Goal: Task Accomplishment & Management: Manage account settings

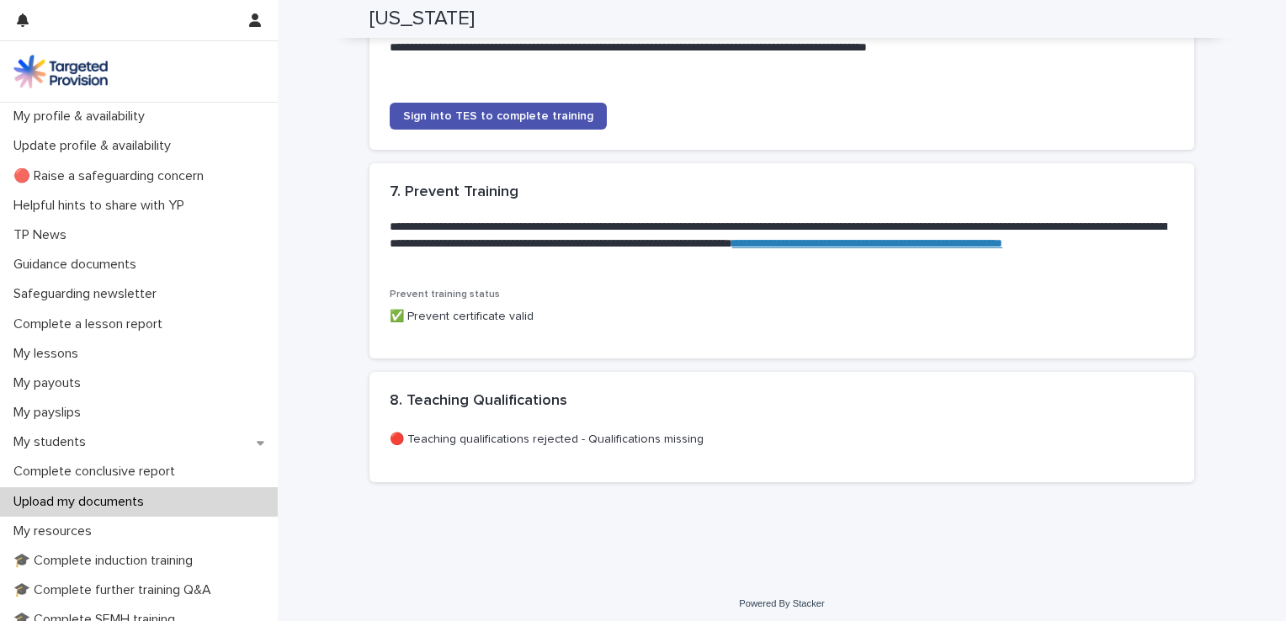
scroll to position [1733, 0]
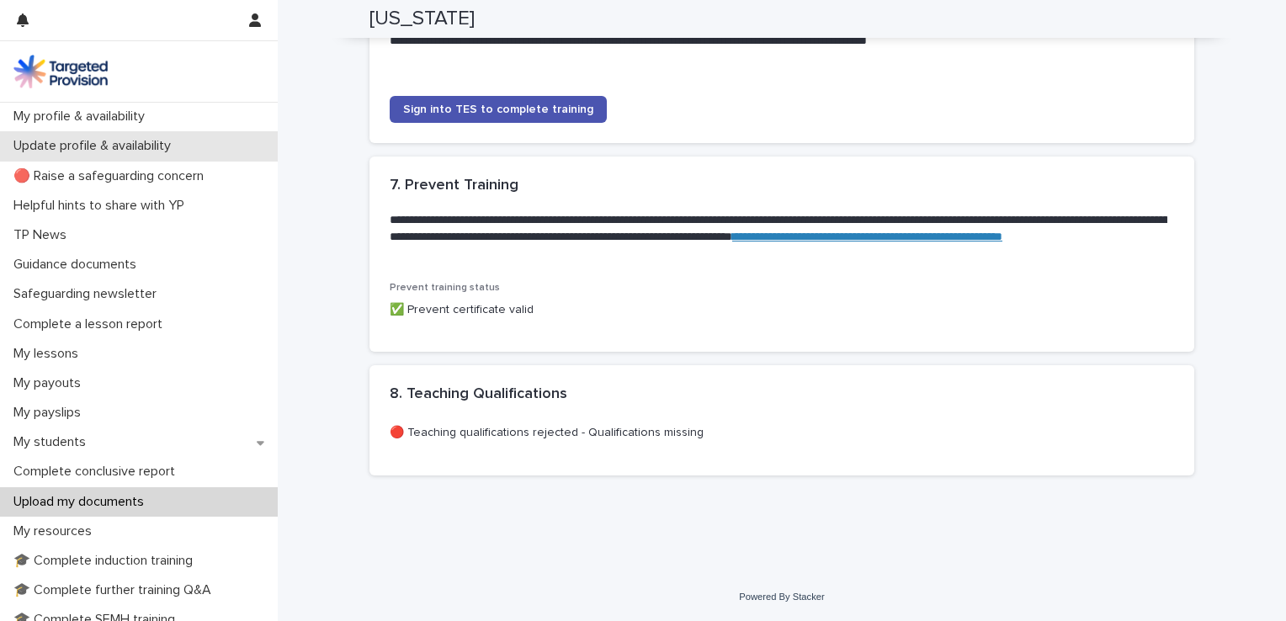
click at [137, 151] on p "Update profile & availability" at bounding box center [96, 146] width 178 height 16
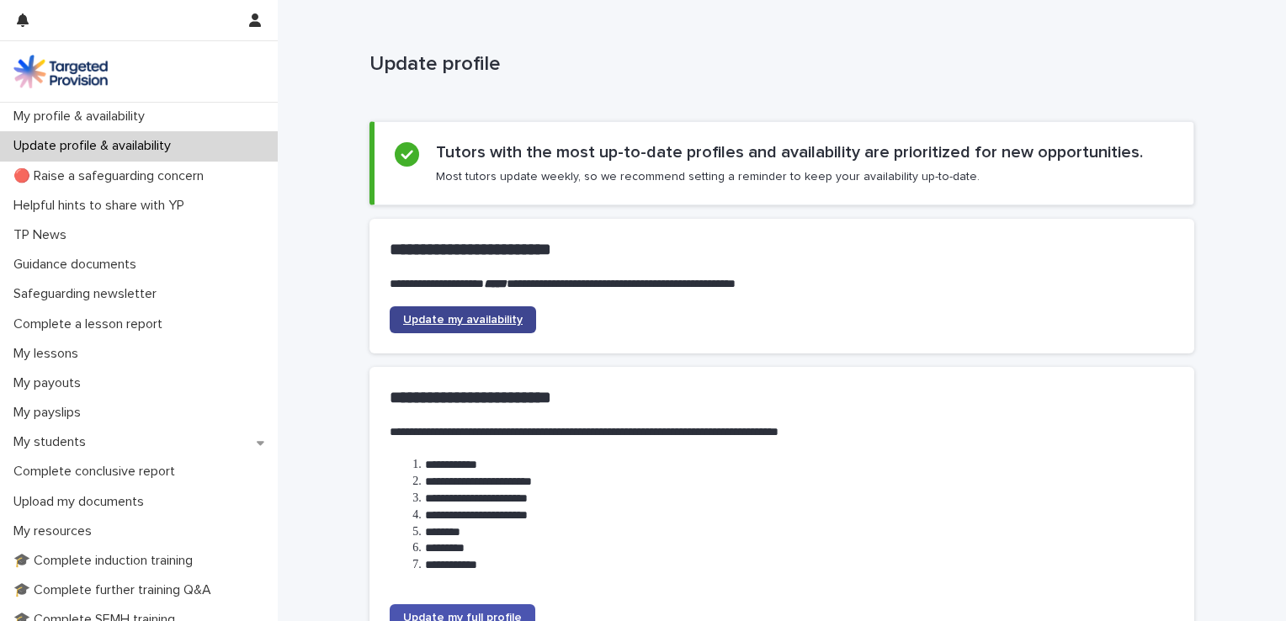
click at [490, 318] on span "Update my availability" at bounding box center [463, 320] width 120 height 12
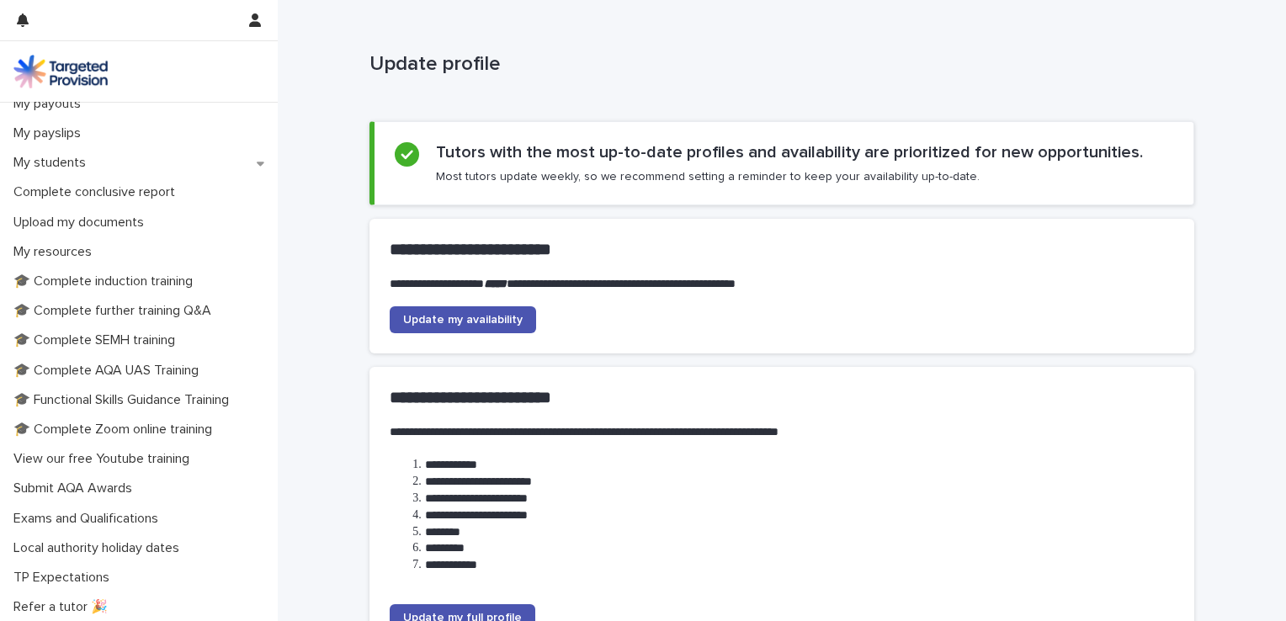
scroll to position [288, 0]
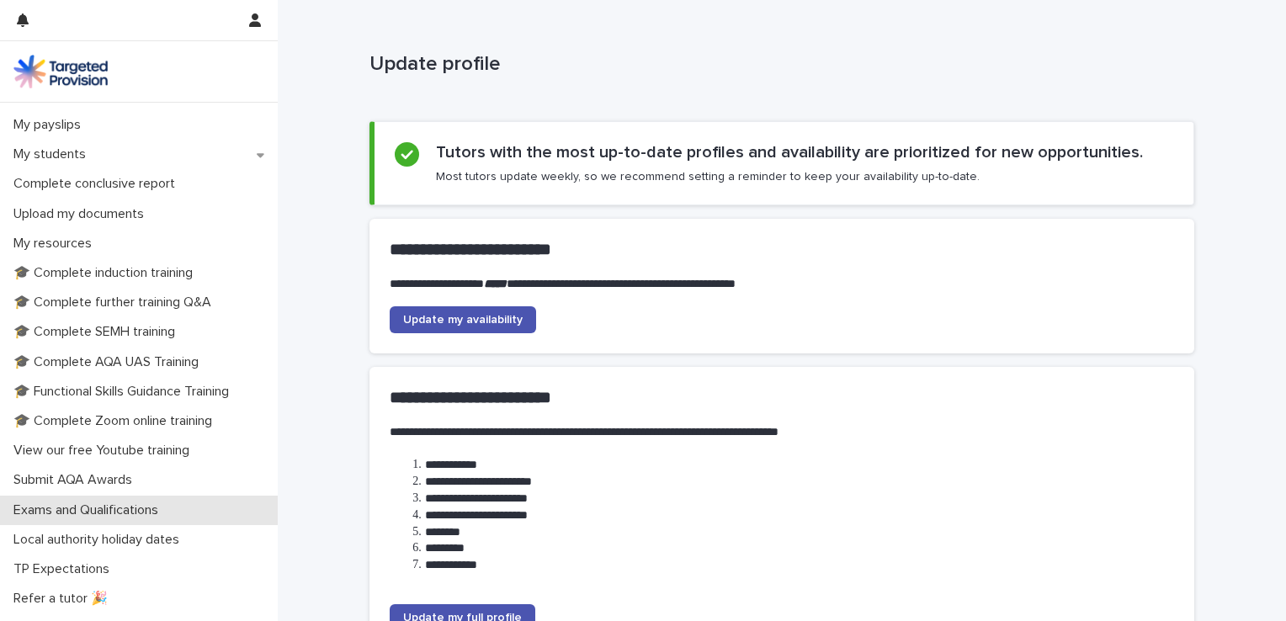
click at [143, 506] on p "Exams and Qualifications" at bounding box center [89, 510] width 165 height 16
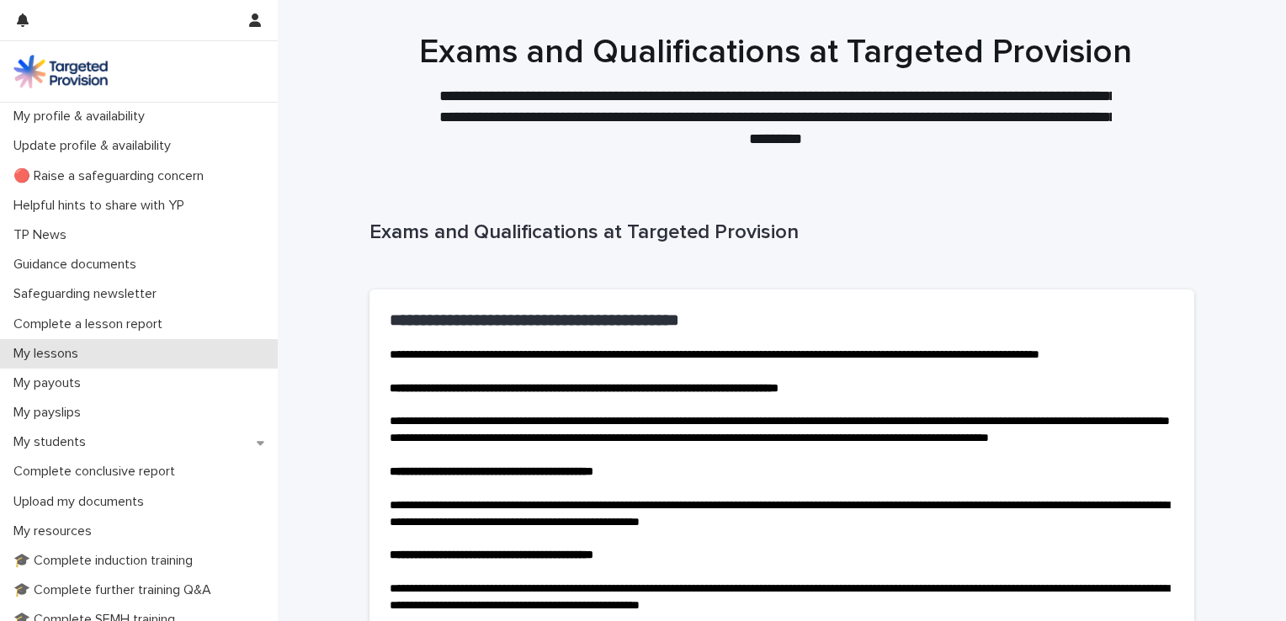
click at [85, 352] on p "My lessons" at bounding box center [49, 354] width 85 height 16
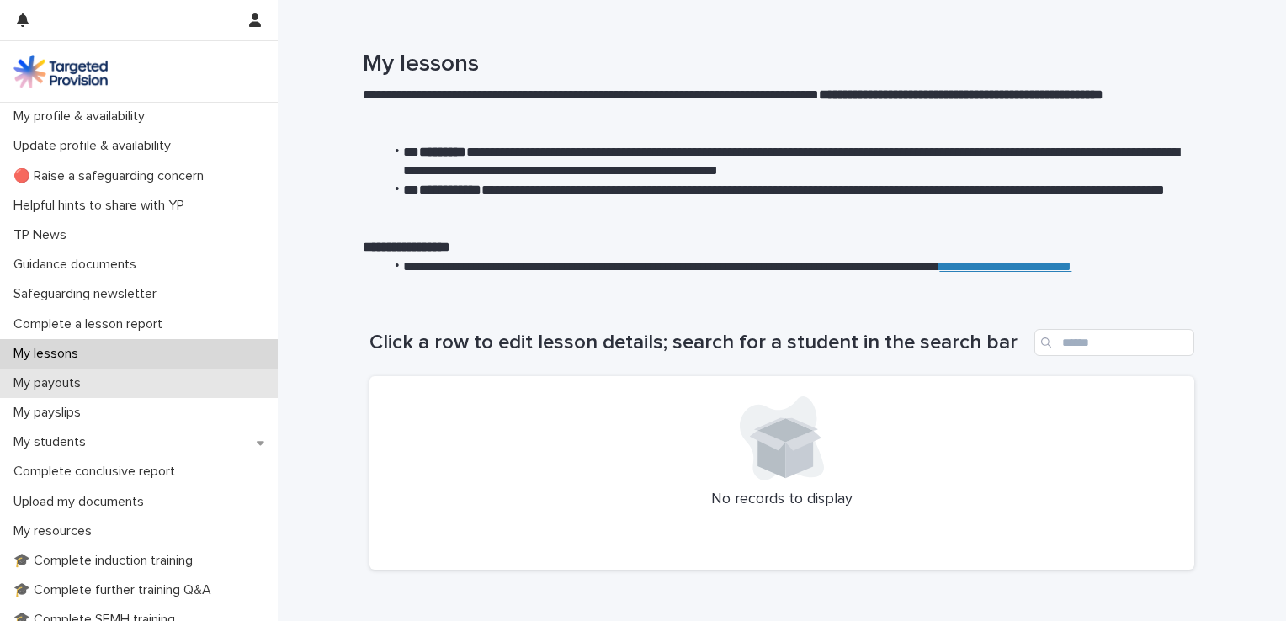
click at [45, 388] on p "My payouts" at bounding box center [51, 383] width 88 height 16
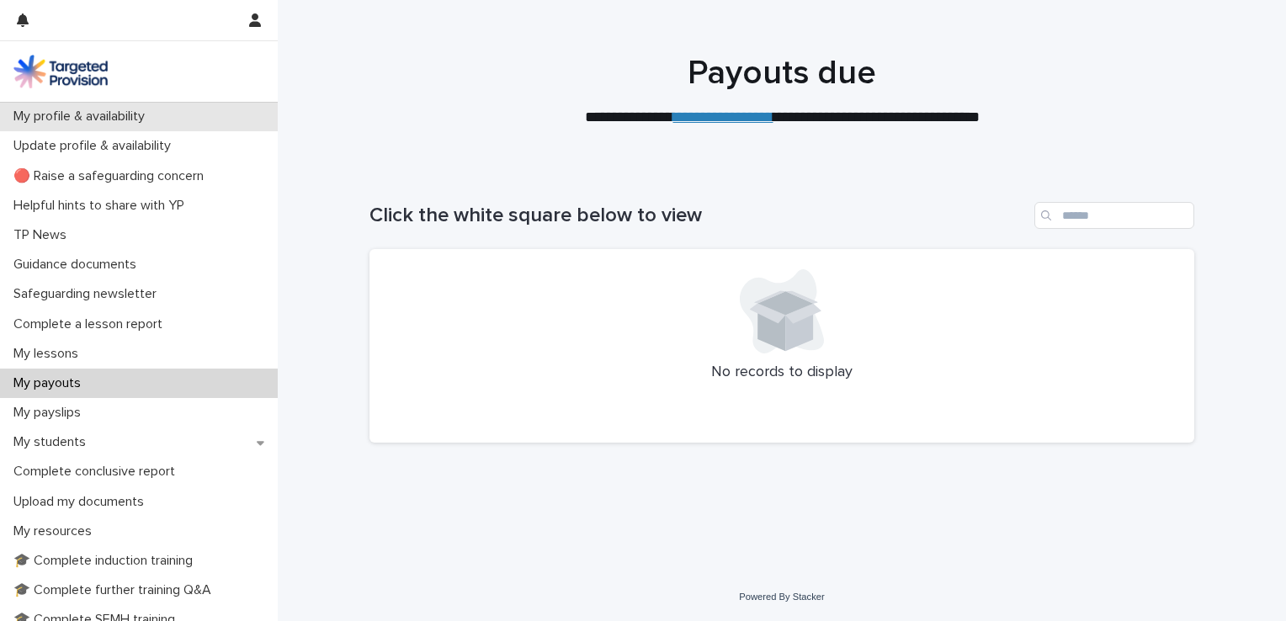
click at [108, 122] on p "My profile & availability" at bounding box center [82, 117] width 151 height 16
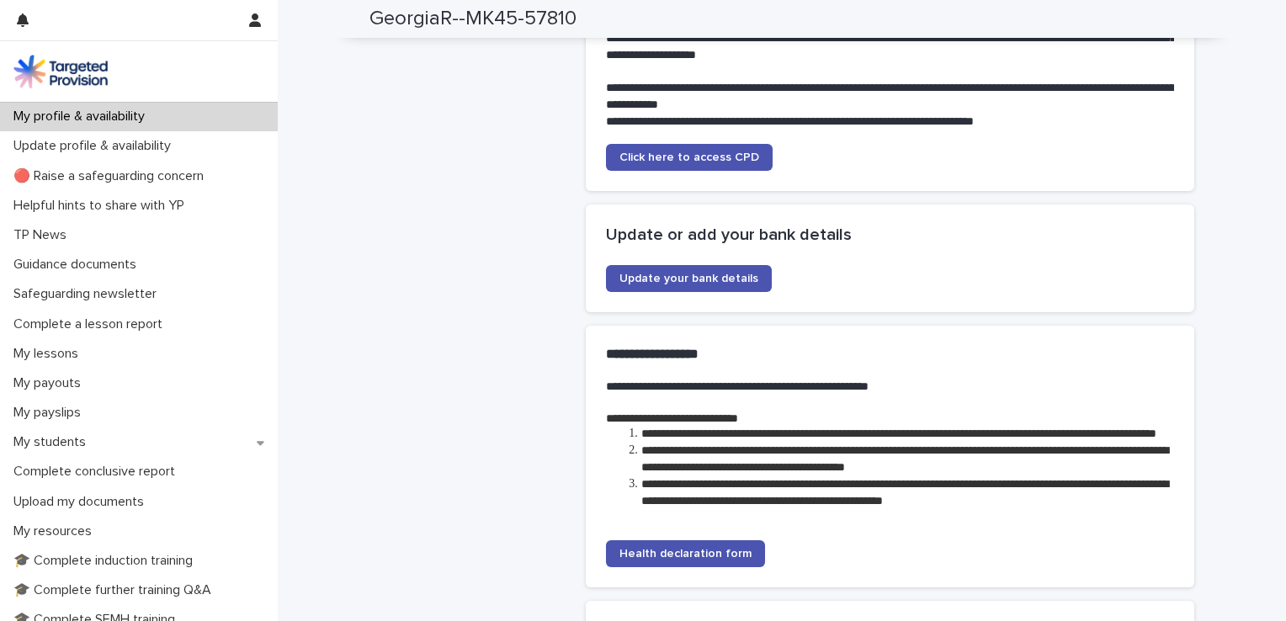
scroll to position [3542, 0]
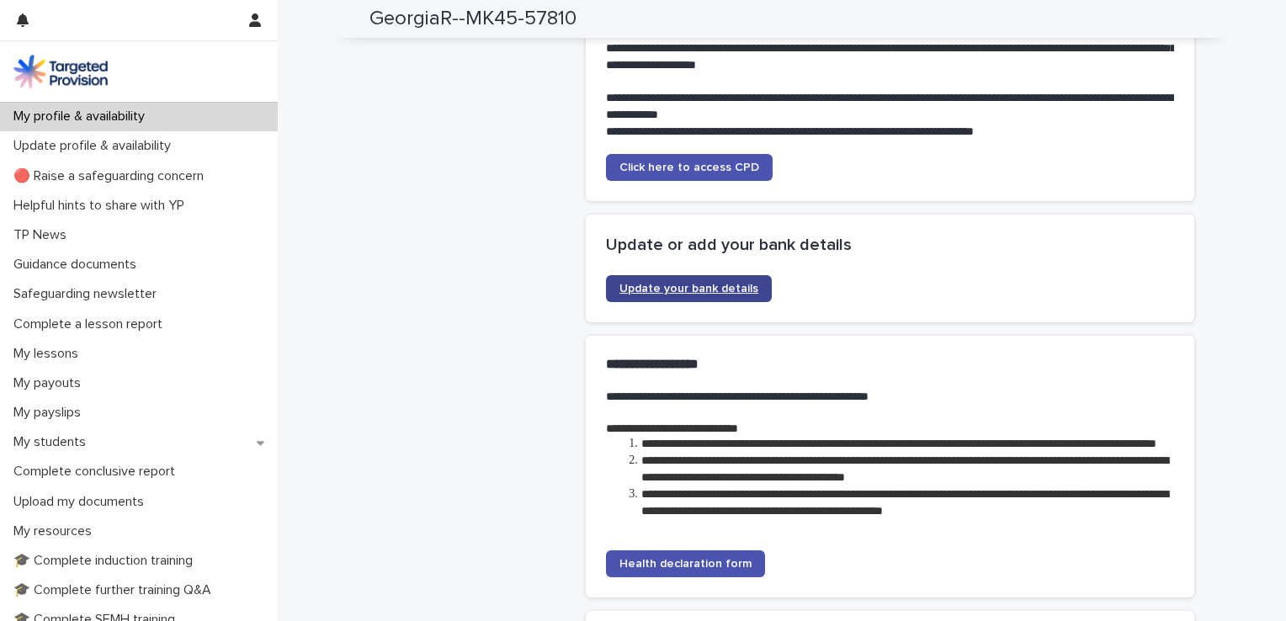
click at [678, 295] on span "Update your bank details" at bounding box center [688, 289] width 139 height 12
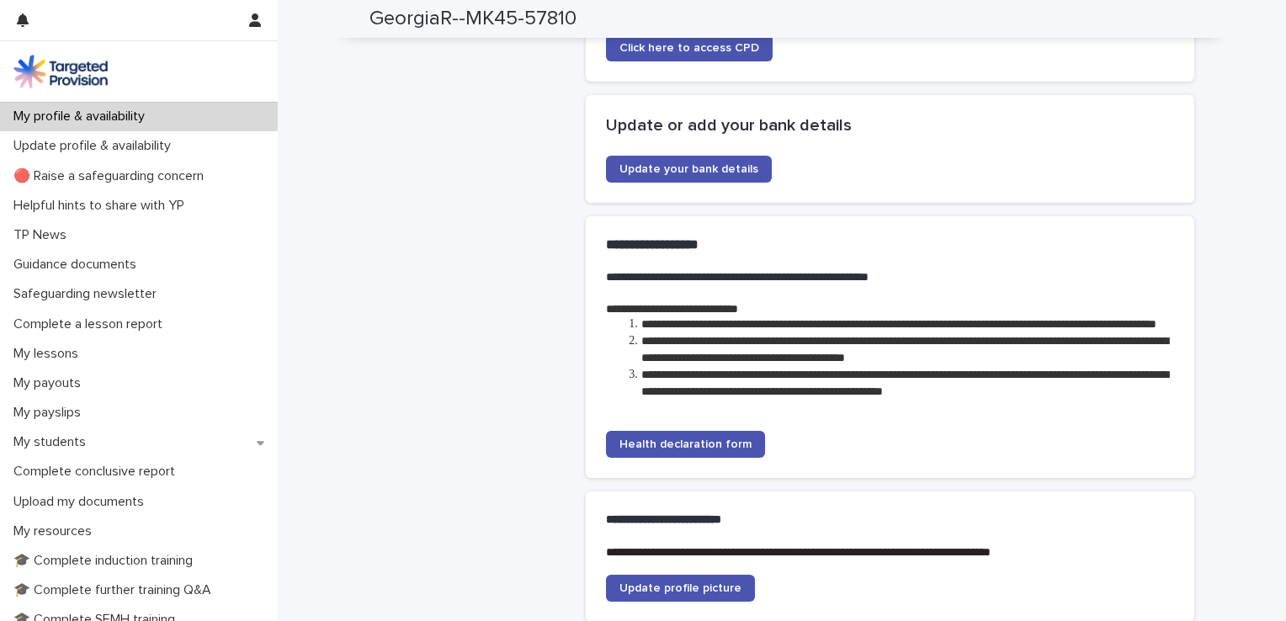
scroll to position [3682, 0]
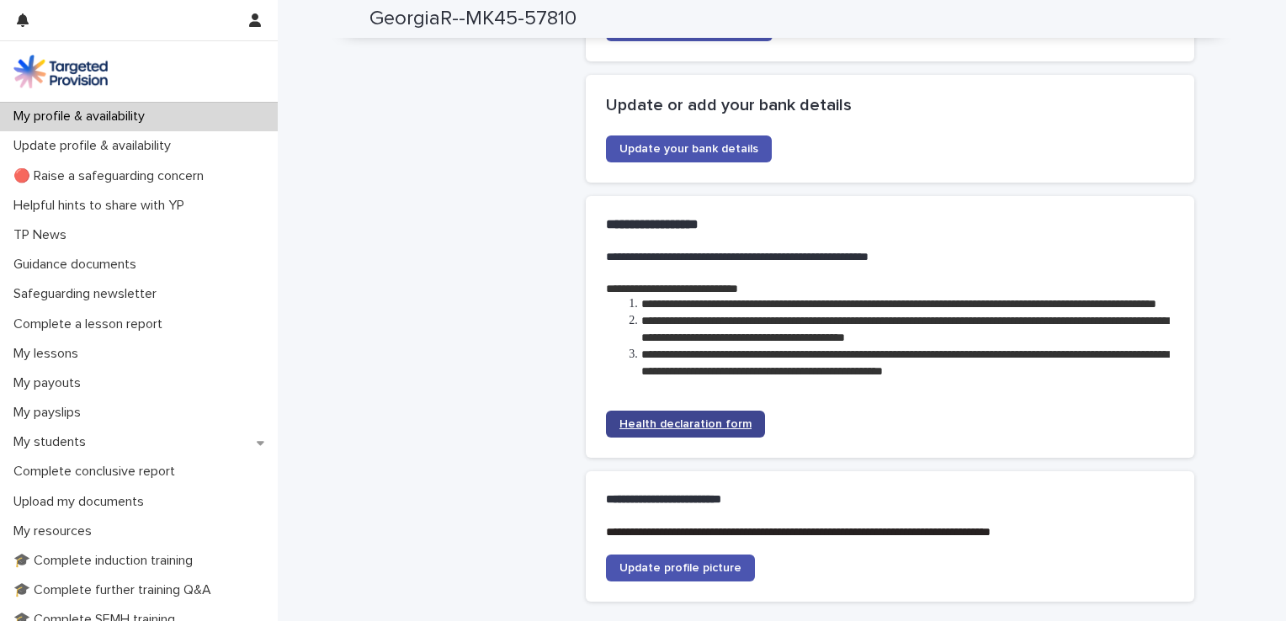
click at [667, 430] on span "Health declaration form" at bounding box center [685, 424] width 132 height 12
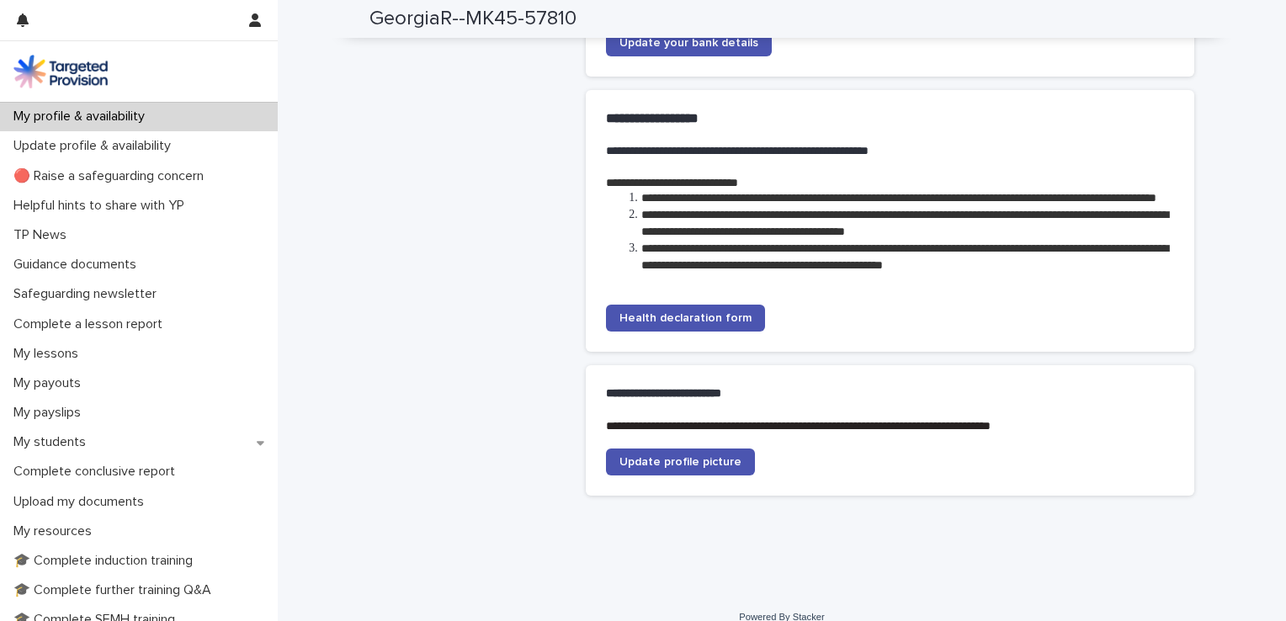
scroll to position [3861, 0]
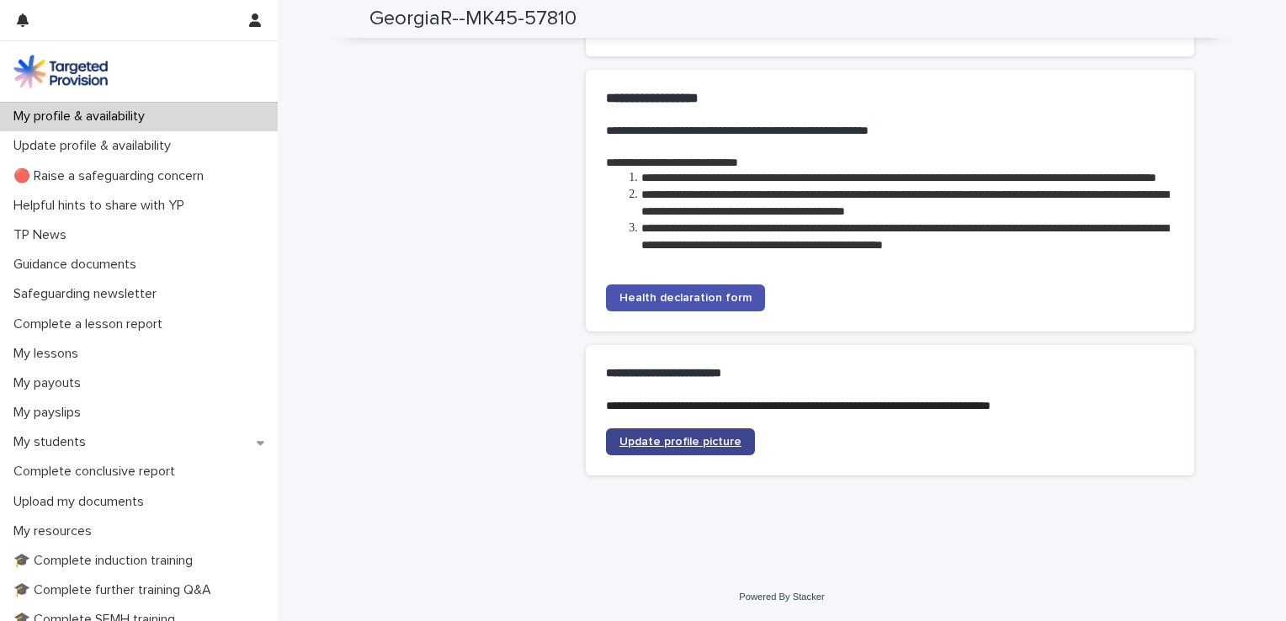
click at [707, 438] on span "Update profile picture" at bounding box center [680, 442] width 122 height 12
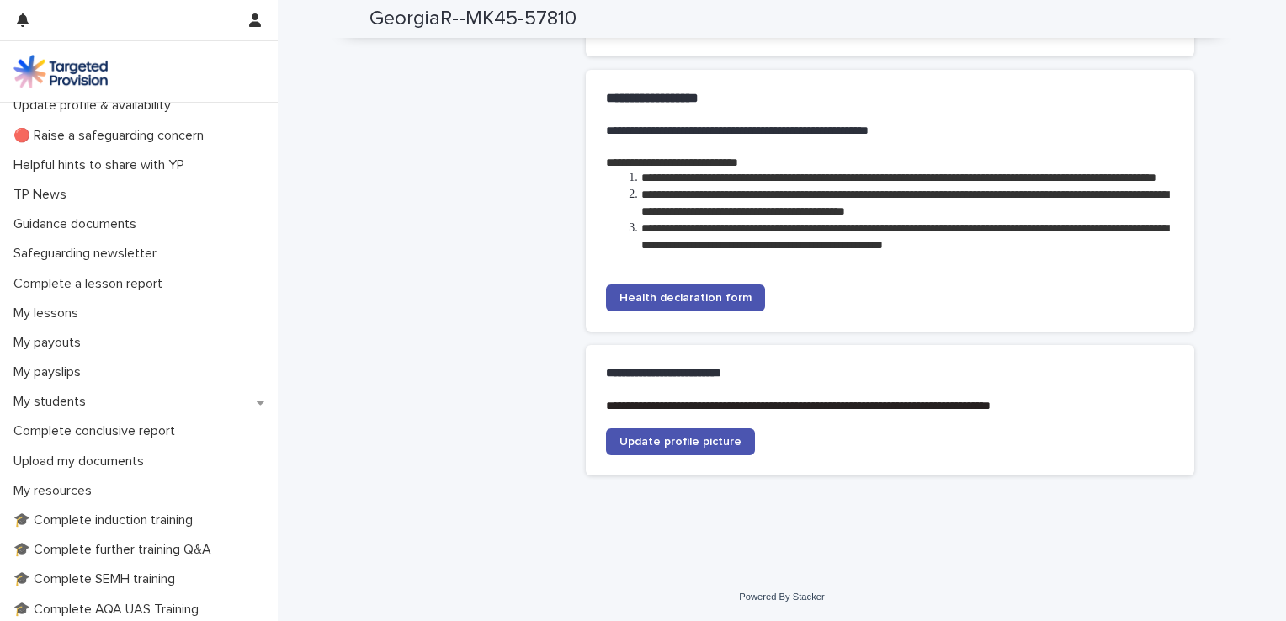
scroll to position [0, 0]
